Goal: Task Accomplishment & Management: Use online tool/utility

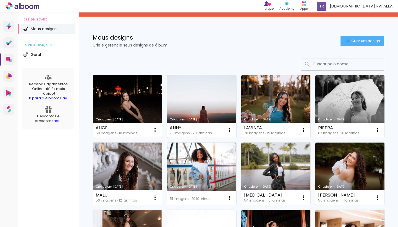
scroll to position [35, 0]
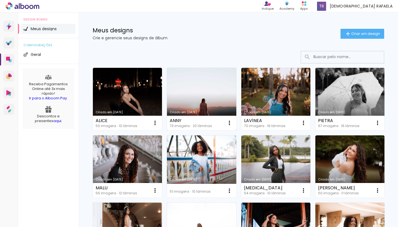
click at [211, 92] on link "Criado em [DATE]" at bounding box center [201, 99] width 69 height 62
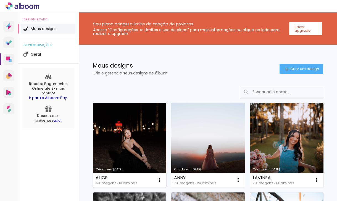
click at [130, 130] on link "Criado em [DATE]" at bounding box center [129, 145] width 73 height 85
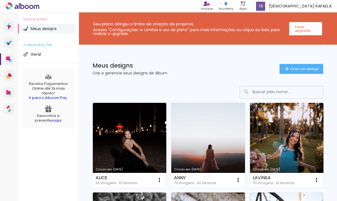
click at [221, 133] on link "Criado em [DATE]" at bounding box center [207, 145] width 73 height 85
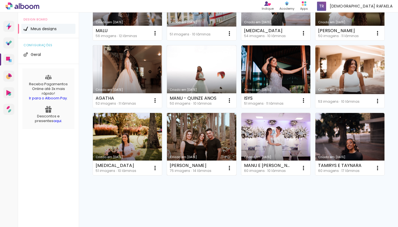
scroll to position [192, 0]
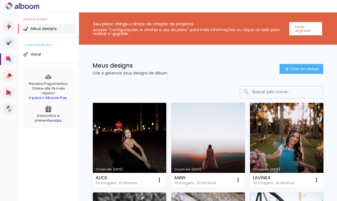
click at [140, 120] on link "Criado em [DATE]" at bounding box center [129, 145] width 73 height 85
